Goal: Transaction & Acquisition: Book appointment/travel/reservation

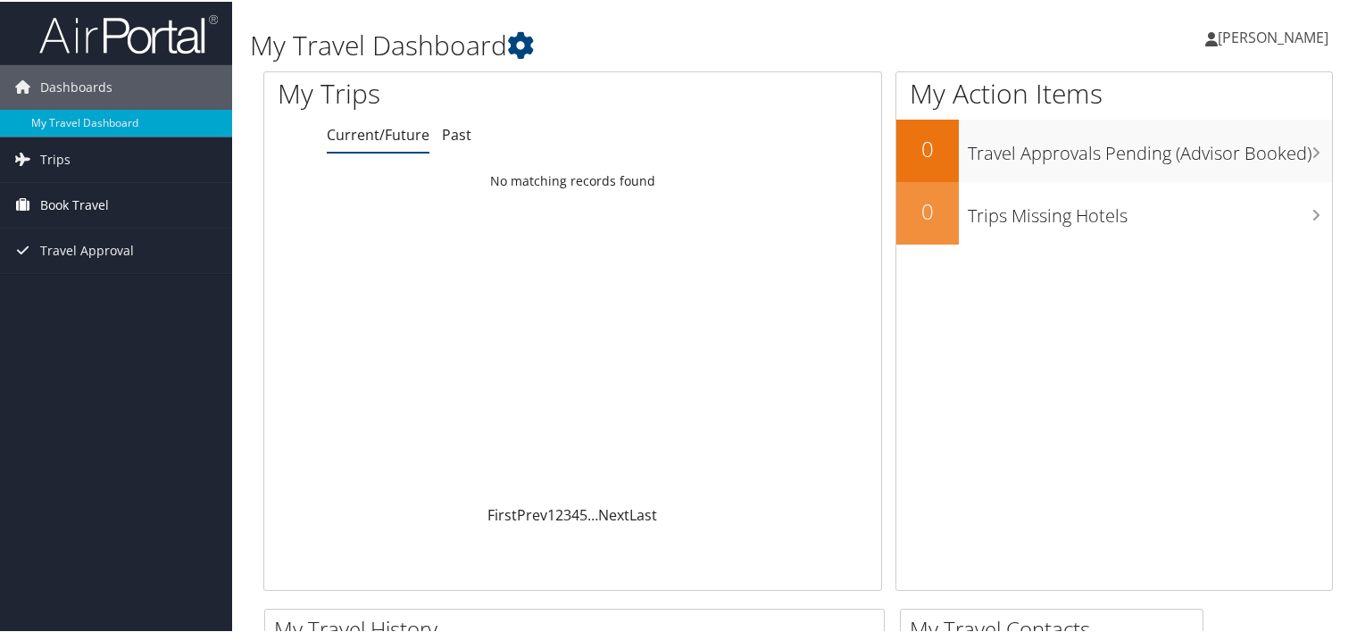
click at [101, 215] on span "Book Travel" at bounding box center [74, 203] width 69 height 45
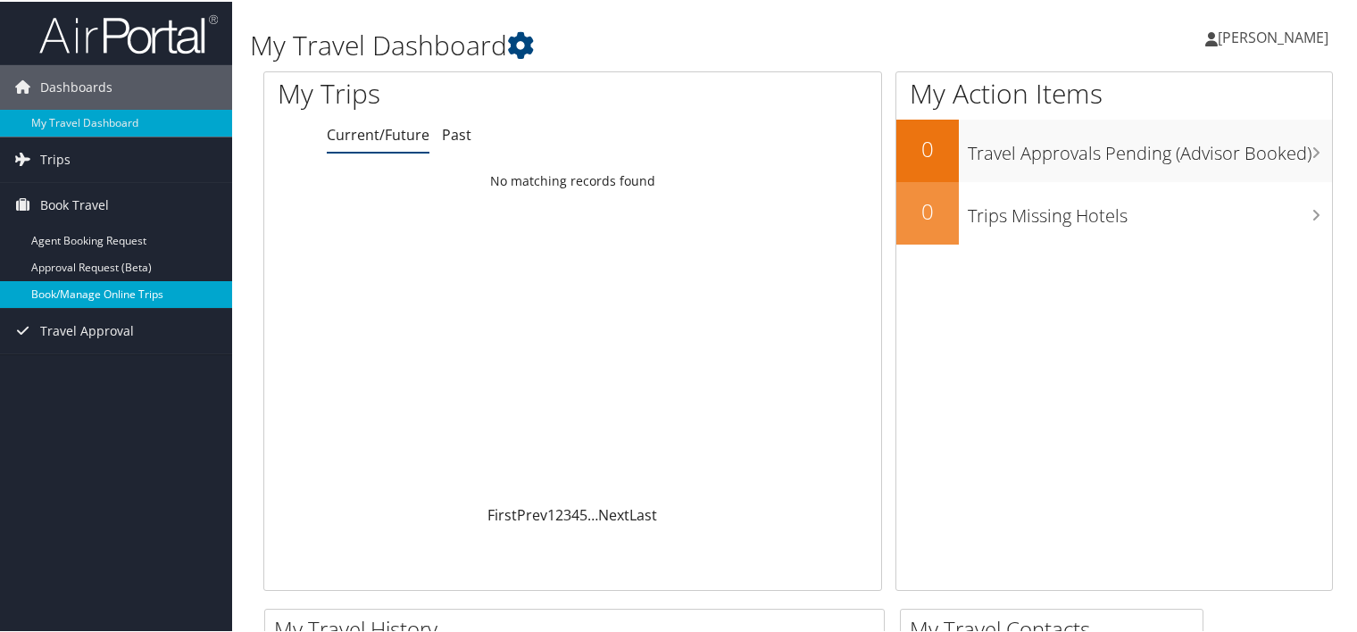
click at [158, 288] on link "Book/Manage Online Trips" at bounding box center [116, 293] width 232 height 27
